Goal: Transaction & Acquisition: Purchase product/service

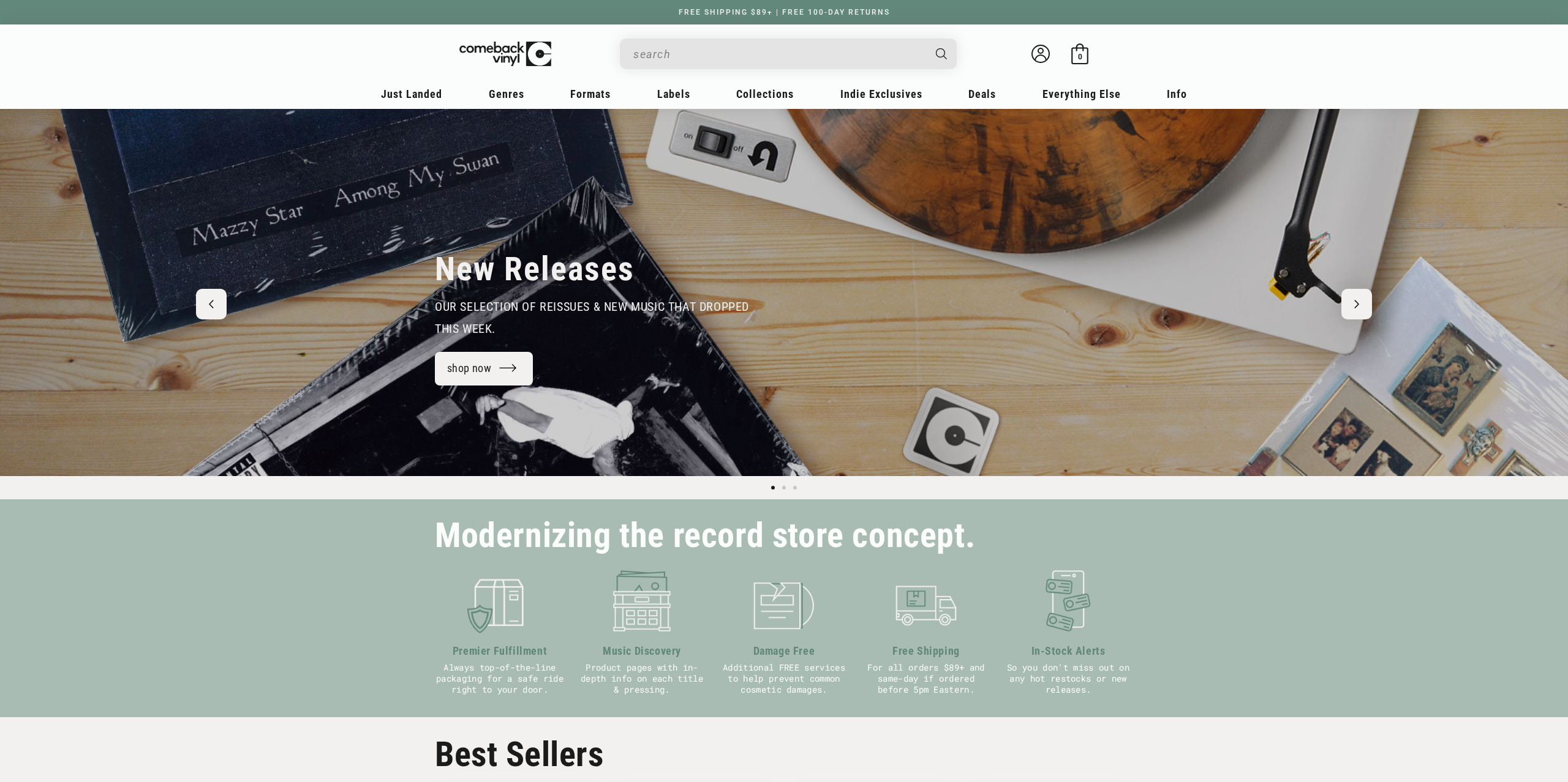
click at [720, 51] on input "When autocomplete results are available use up and down arrows to review and en…" at bounding box center [778, 54] width 290 height 25
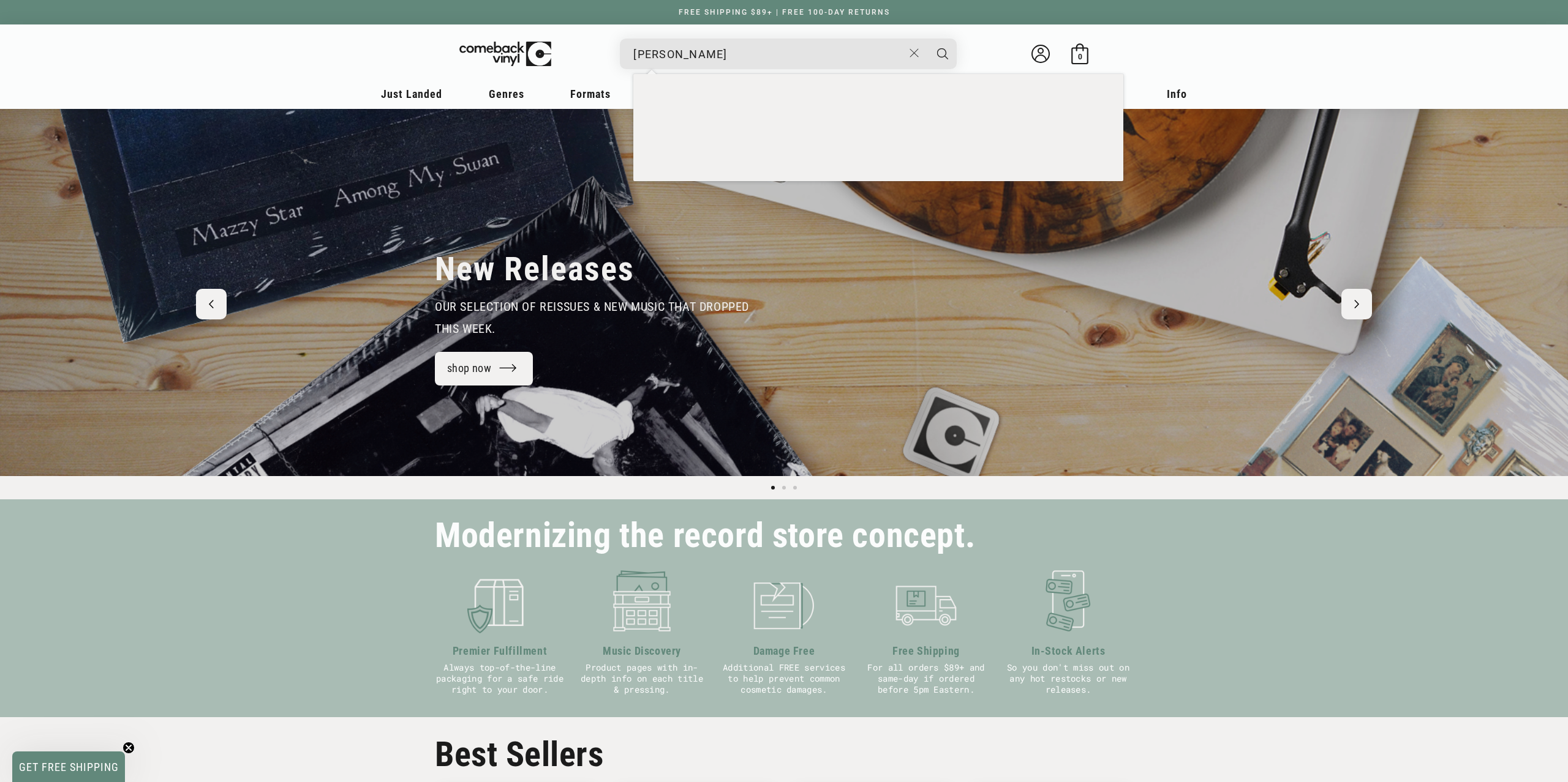
type input "[PERSON_NAME]"
click at [927, 39] on button "Search" at bounding box center [942, 54] width 31 height 31
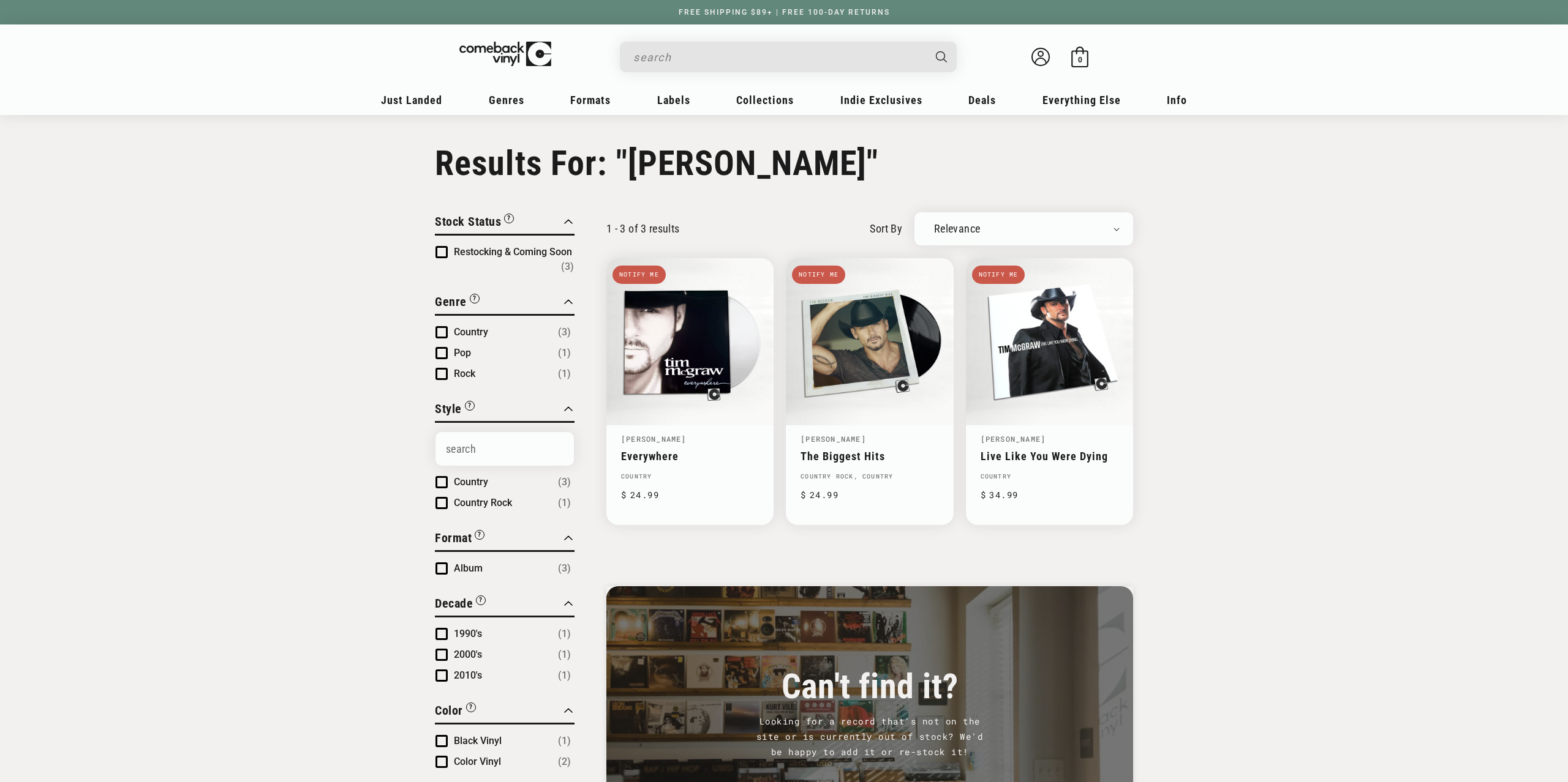
type input "[PERSON_NAME]"
